Goal: Check status: Check status

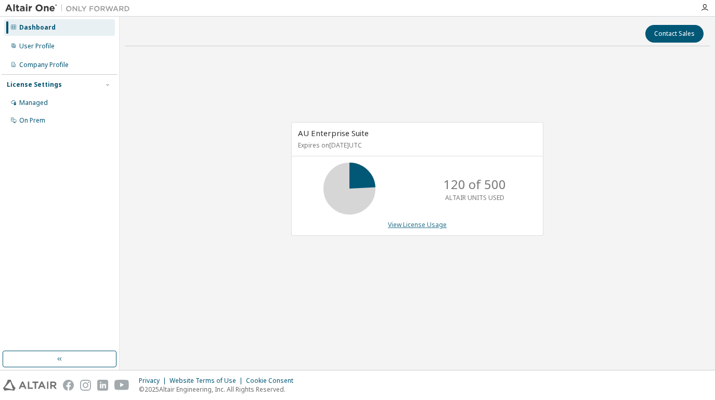
click at [418, 225] on link "View License Usage" at bounding box center [417, 224] width 59 height 9
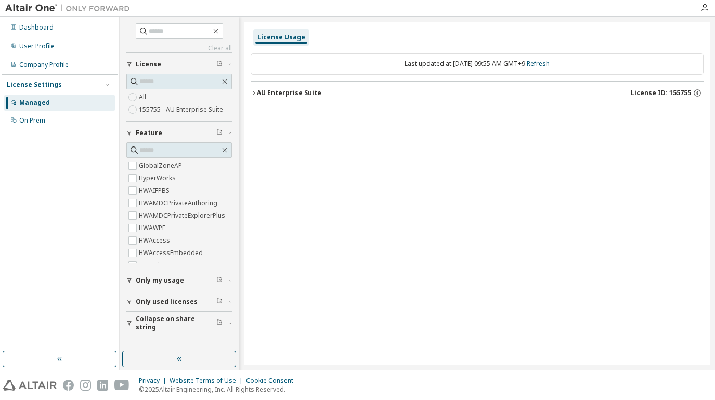
click at [254, 91] on icon "button" at bounding box center [254, 93] width 6 height 6
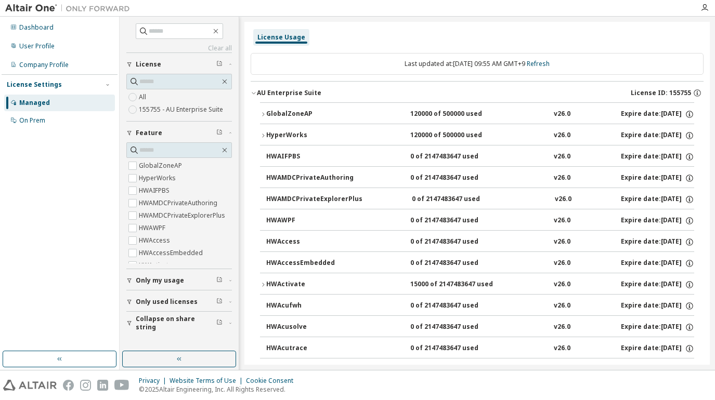
click at [260, 137] on icon "button" at bounding box center [263, 136] width 6 height 6
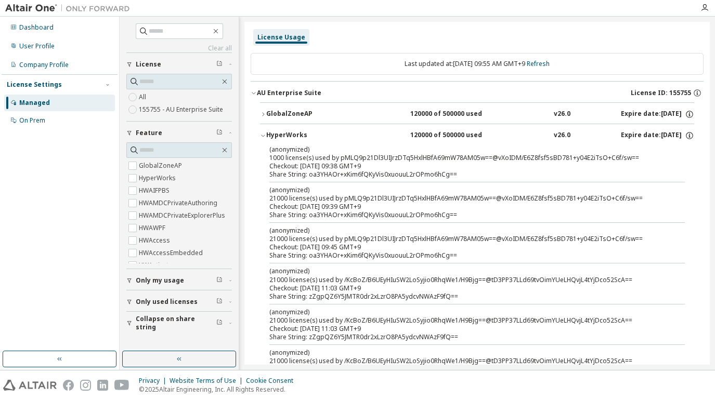
click at [262, 138] on icon "button" at bounding box center [263, 136] width 6 height 6
